Goal: Check status: Check status

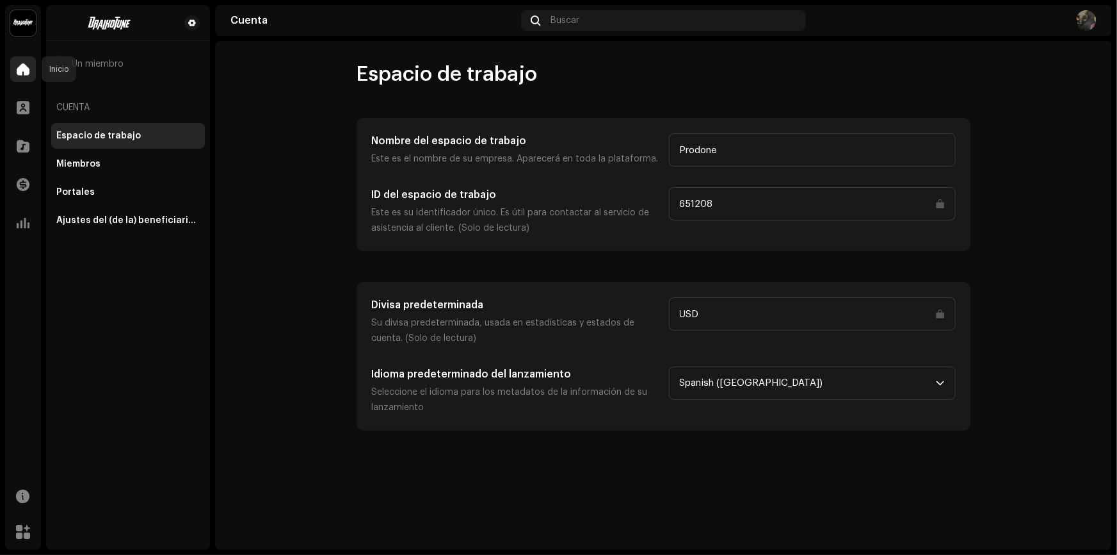
click at [29, 70] on span at bounding box center [23, 69] width 13 height 10
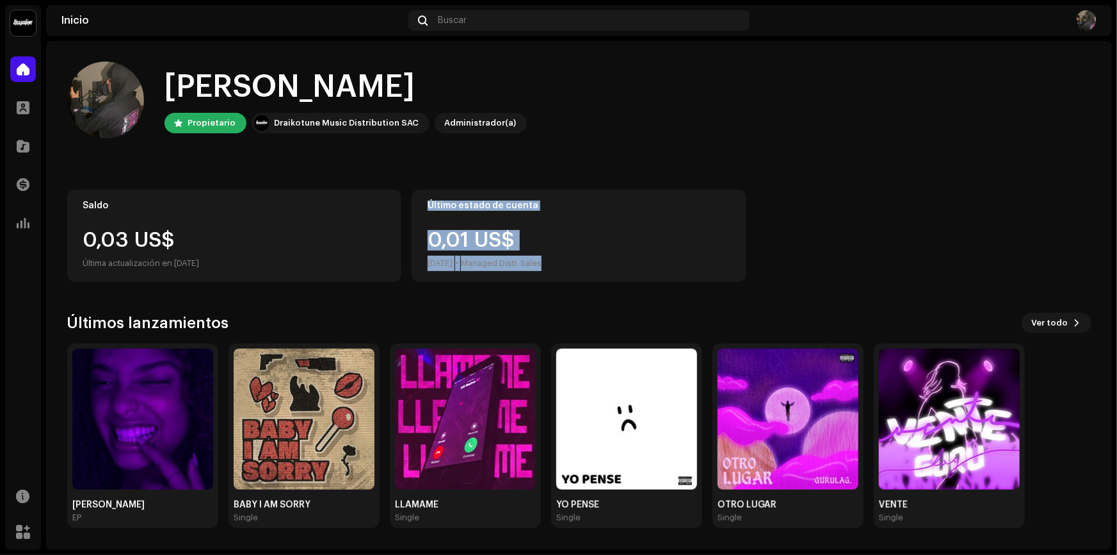
drag, startPoint x: 571, startPoint y: 264, endPoint x: 425, endPoint y: 210, distance: 156.4
click at [425, 210] on div "Último estado de cuenta 0,01 US$ oct 2025 • Managed Distr. Sales" at bounding box center [579, 236] width 335 height 92
drag, startPoint x: 459, startPoint y: 202, endPoint x: 584, endPoint y: 200, distance: 125.5
click at [584, 200] on div "Último estado de cuenta" at bounding box center [579, 205] width 303 height 10
drag, startPoint x: 600, startPoint y: 263, endPoint x: 72, endPoint y: 215, distance: 529.9
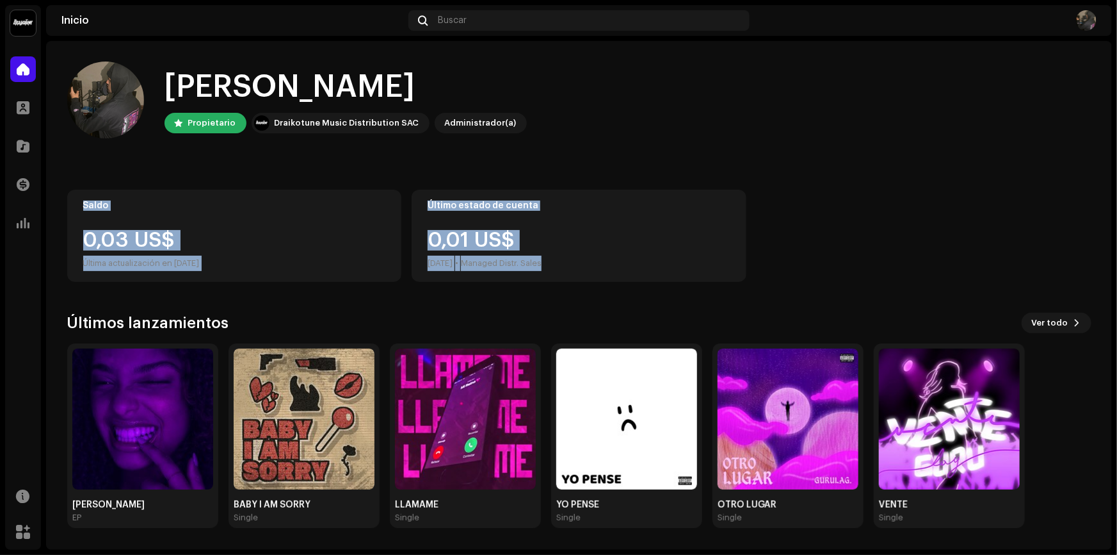
click at [72, 215] on div "Saldo 0,03 US$ Última actualización en 9 oct 2025 Último estado de cuenta 0,01 …" at bounding box center [579, 236] width 1025 height 92
copy div "Saldo 0,03 US$ Última actualización en 9 oct 2025 Último estado de cuenta 0,01 …"
